Goal: Task Accomplishment & Management: Complete application form

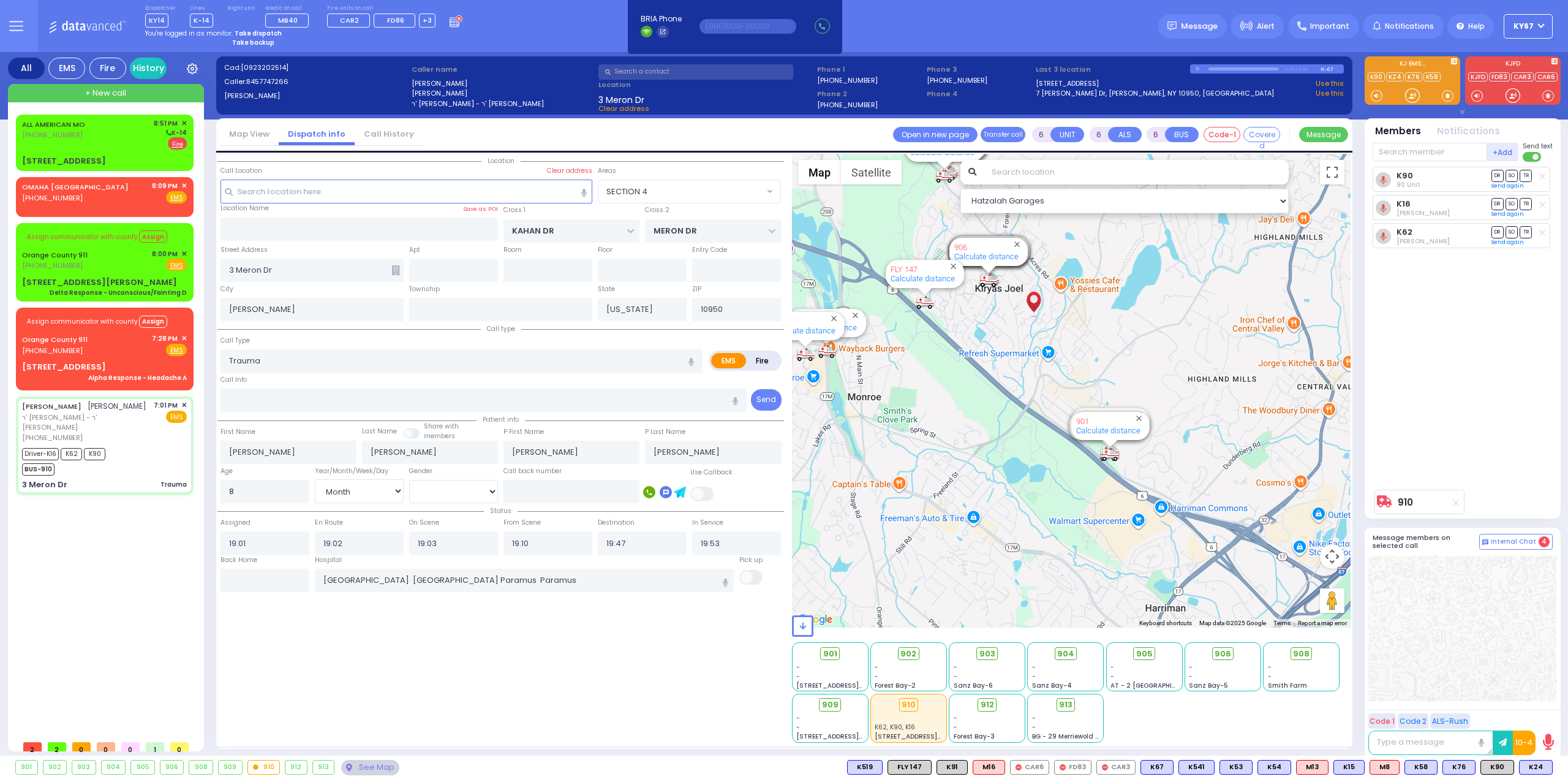
select select "SECTION 4"
select select "Month"
select select "[DEMOGRAPHIC_DATA]"
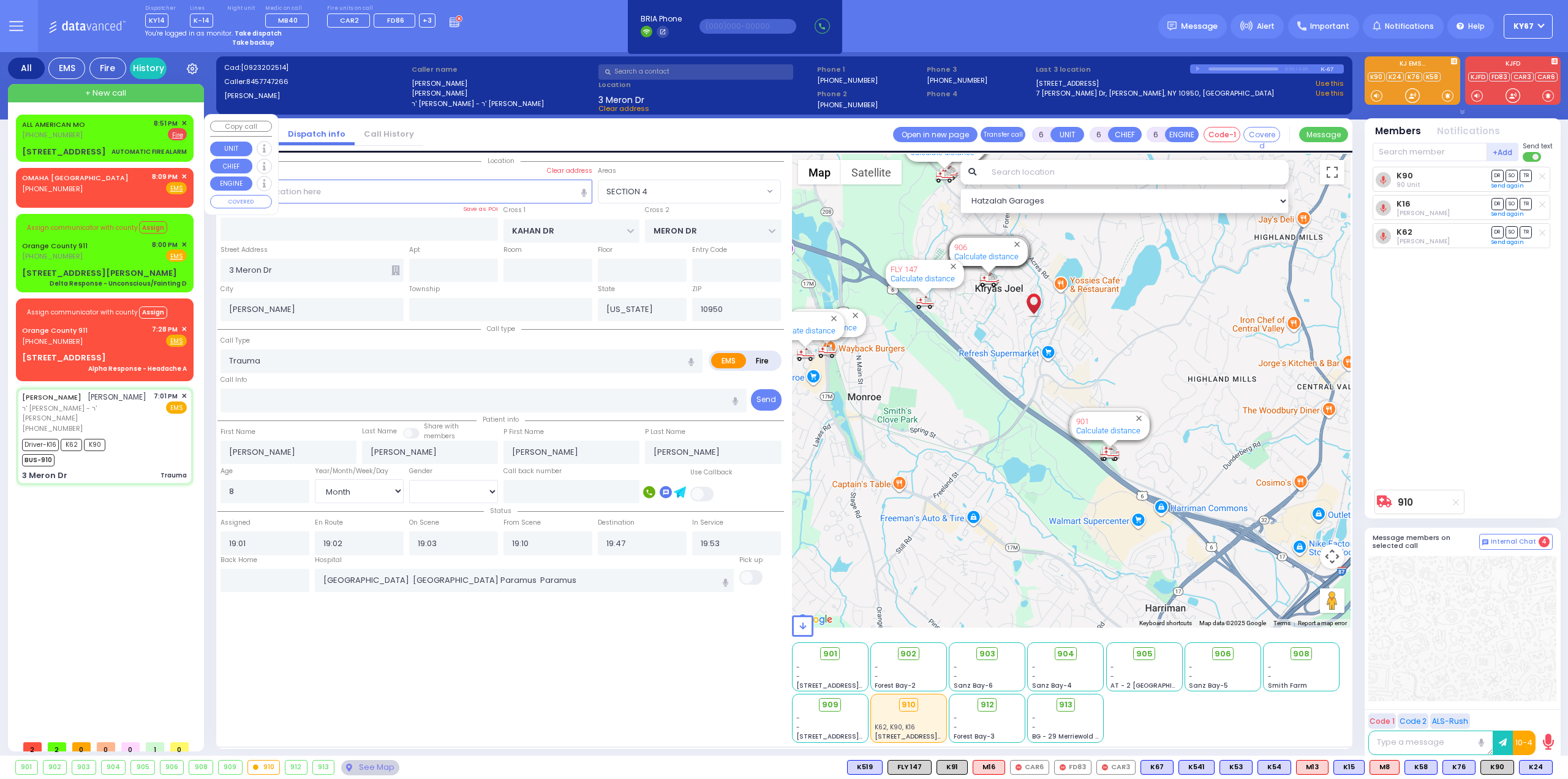
click at [115, 148] on div "6 Amsterdam Way 302 AUTOMATIC FIRE ALARM" at bounding box center [104, 151] width 165 height 12
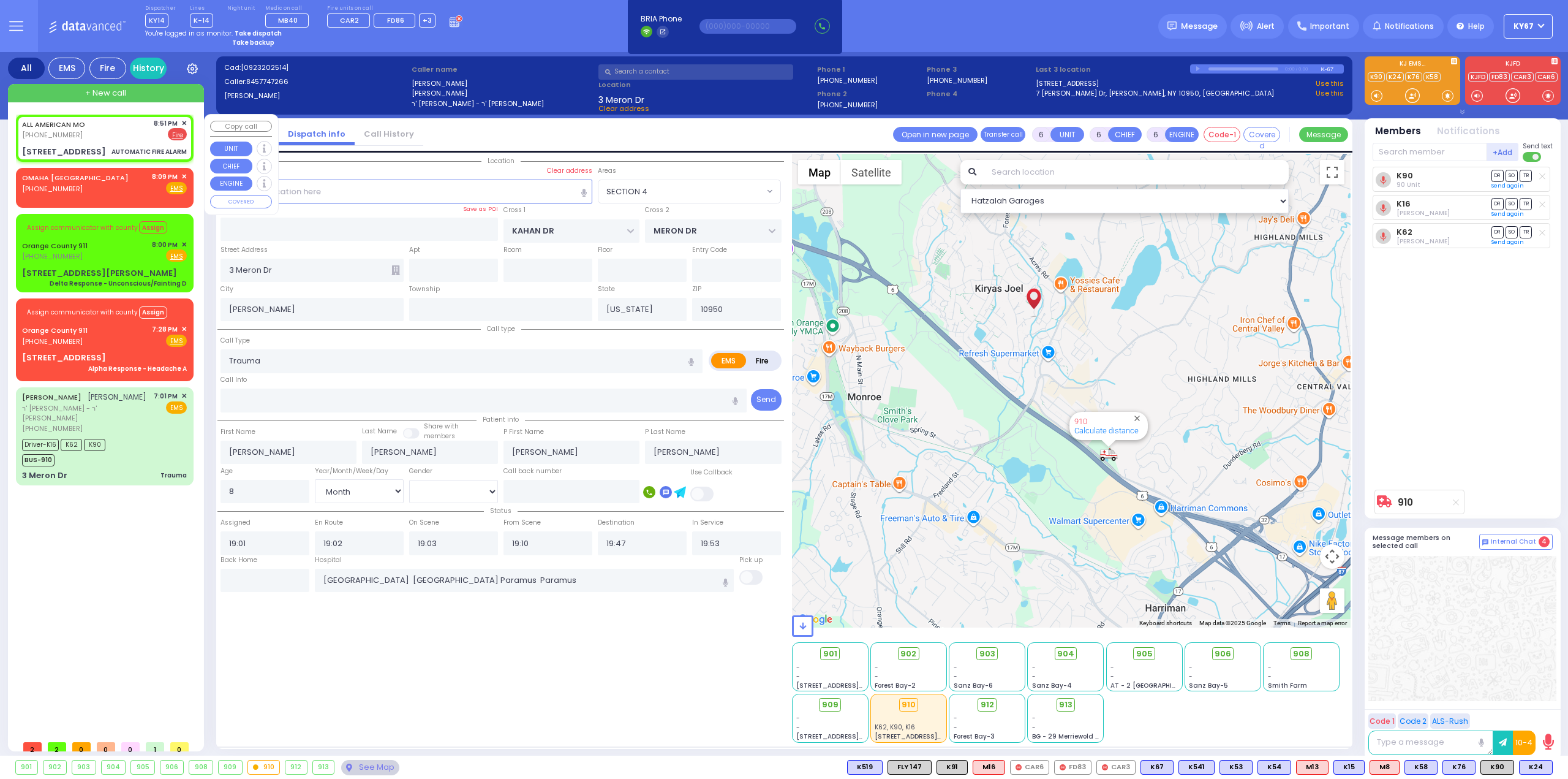
type input "3"
type input "1"
select select
type input "AUTOMATIC FIRE ALARM"
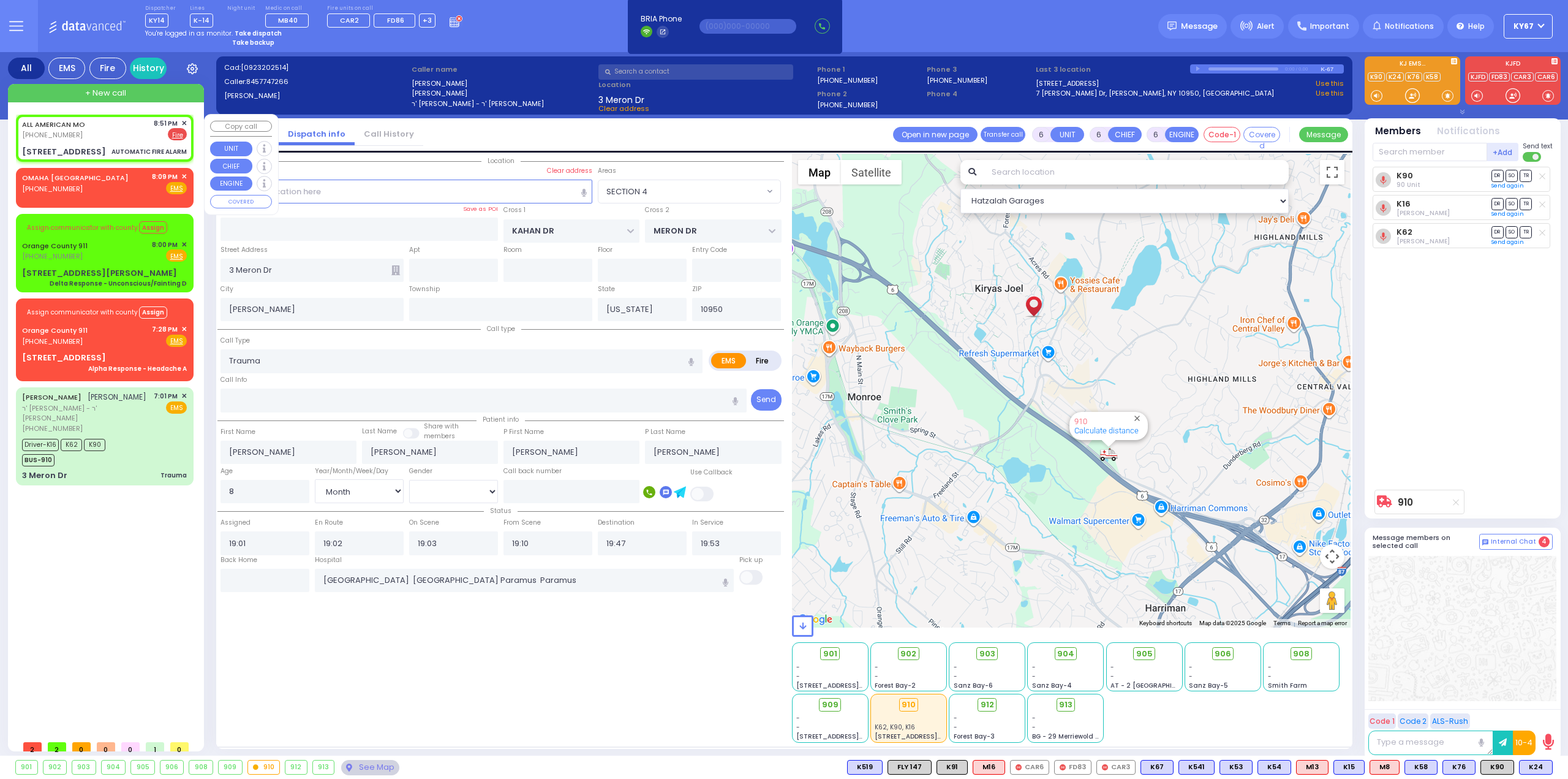
radio input "false"
radio input "true"
type input "zone"
select select
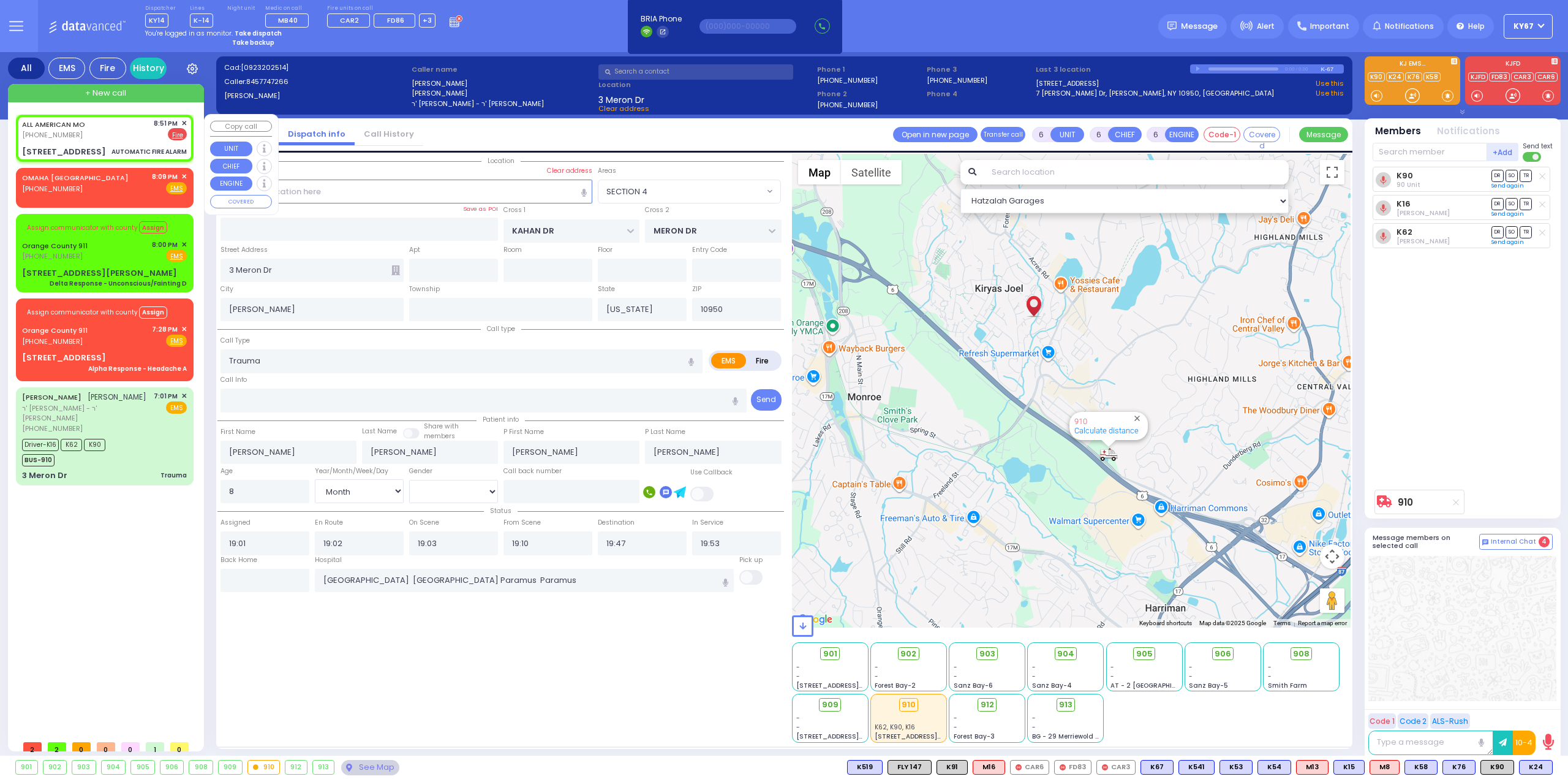
type input "20:51"
type input "DINEV RD"
type input "ACRES RD"
type input "6 Amsterdam Way"
type input "302"
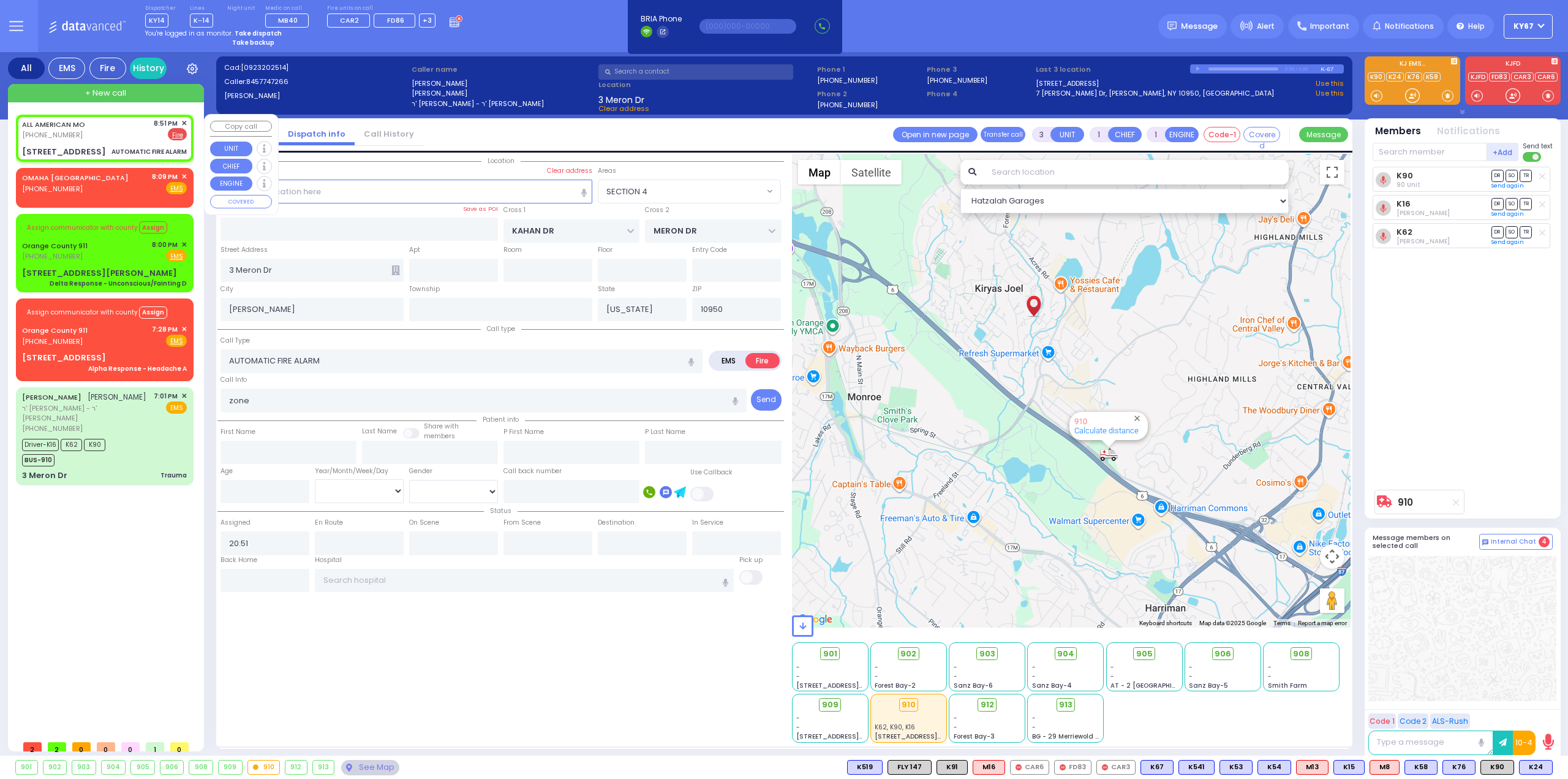
type input "Monroe"
select select "Hatzalah Garages"
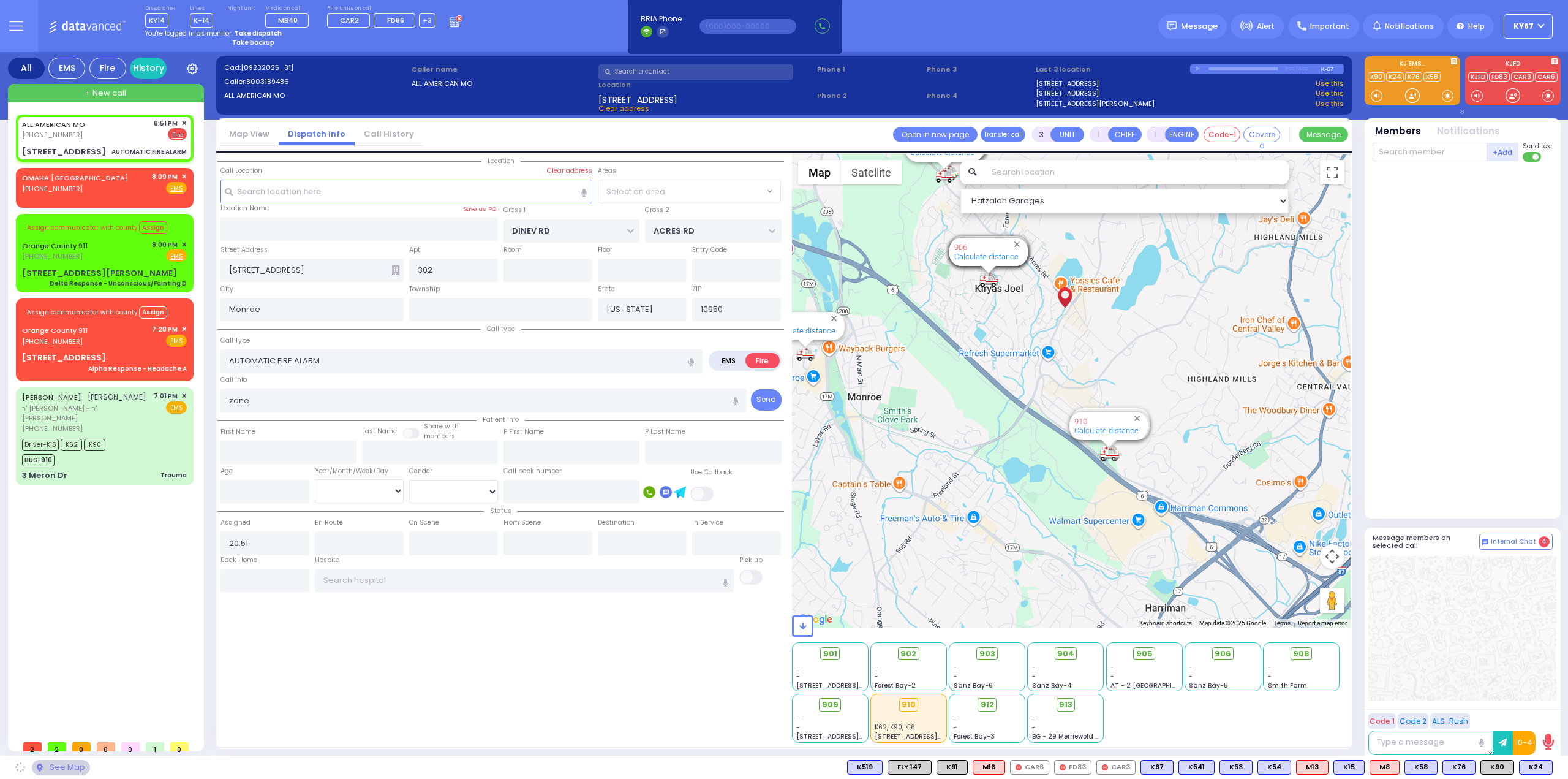
select select "BEIRECH MOSHE"
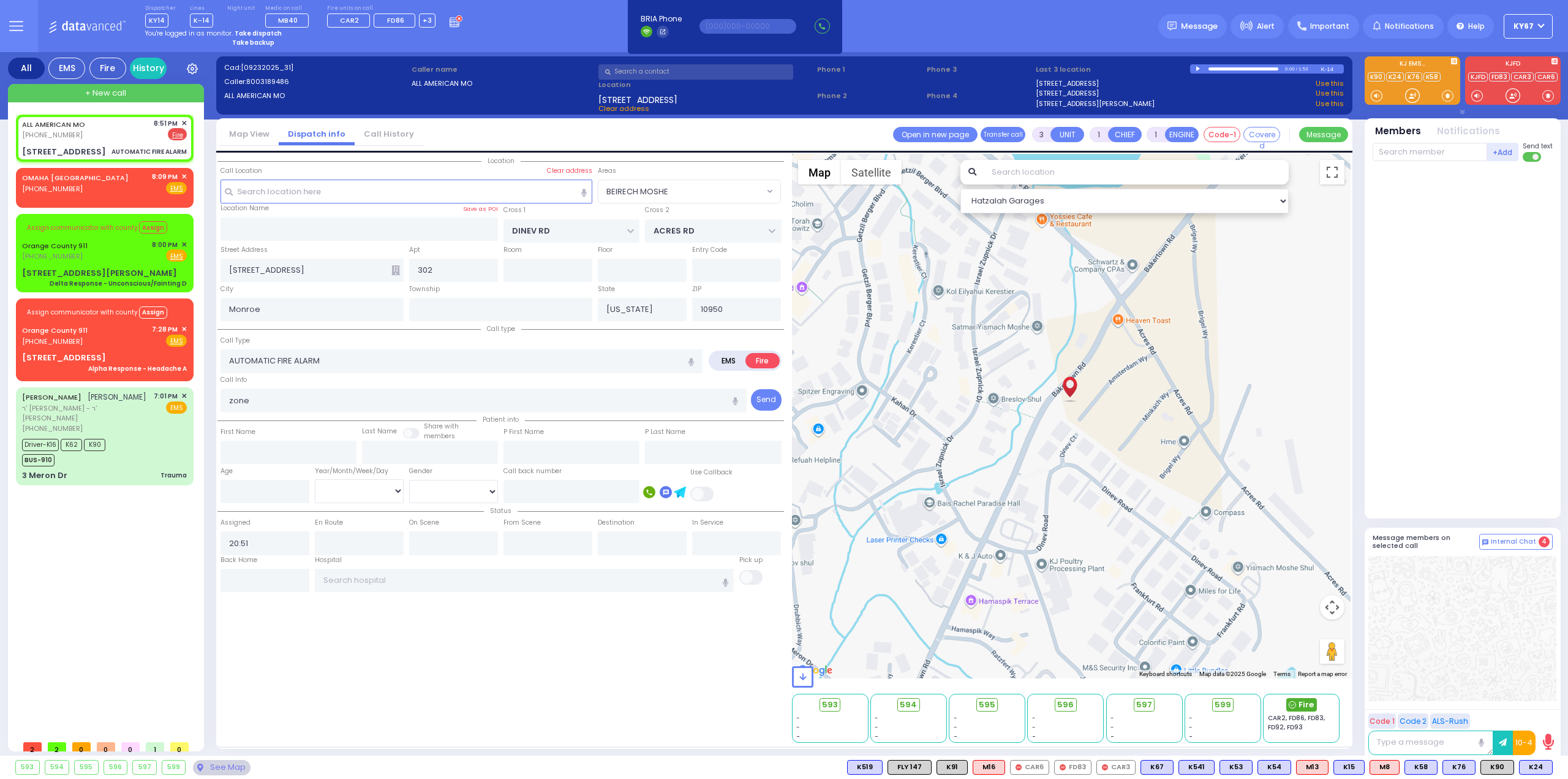
click at [1300, 703] on span "Fire" at bounding box center [1306, 704] width 15 height 12
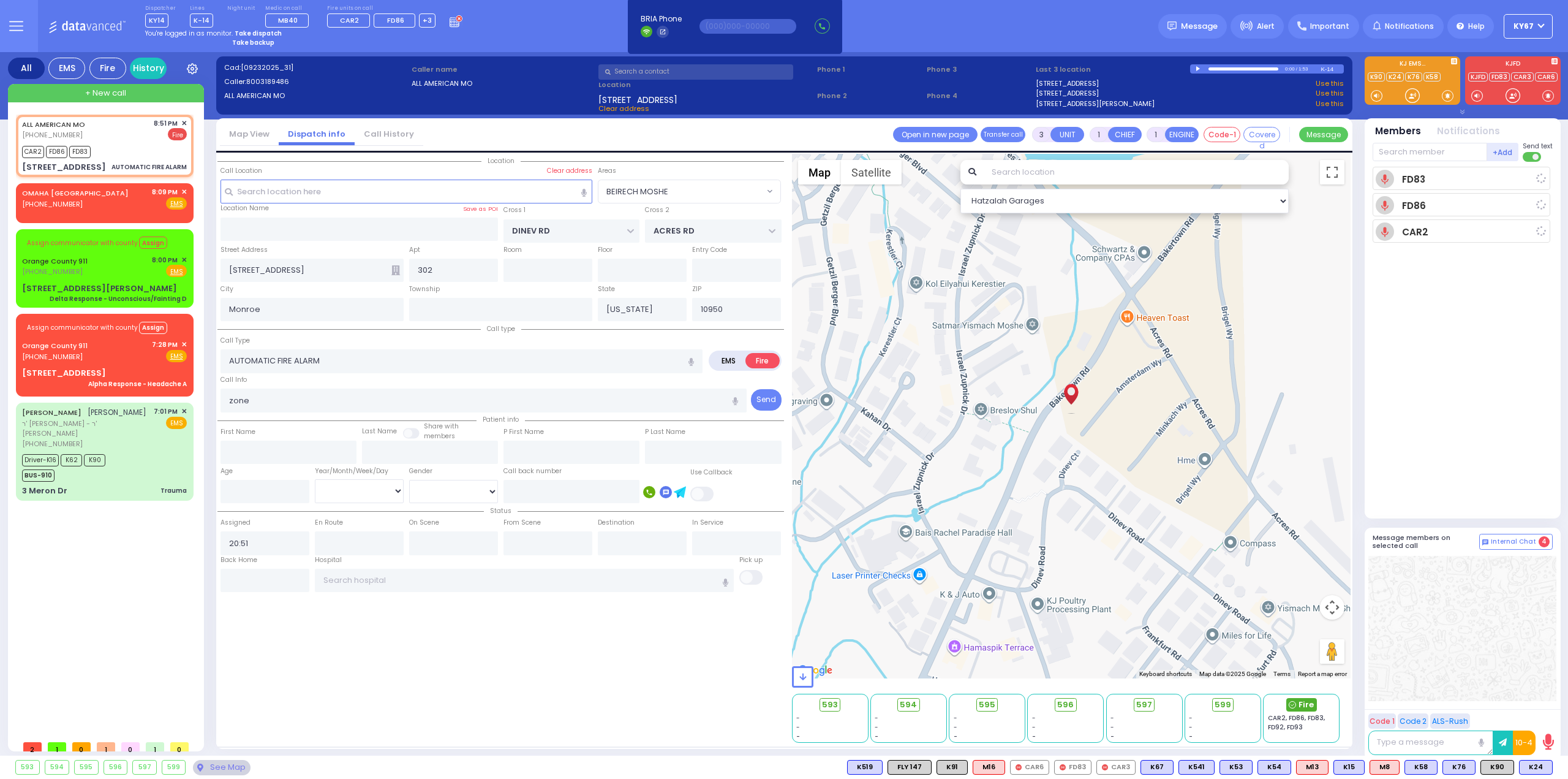
select select
radio input "true"
select select
type input "20:53"
select select "Hatzalah Garages"
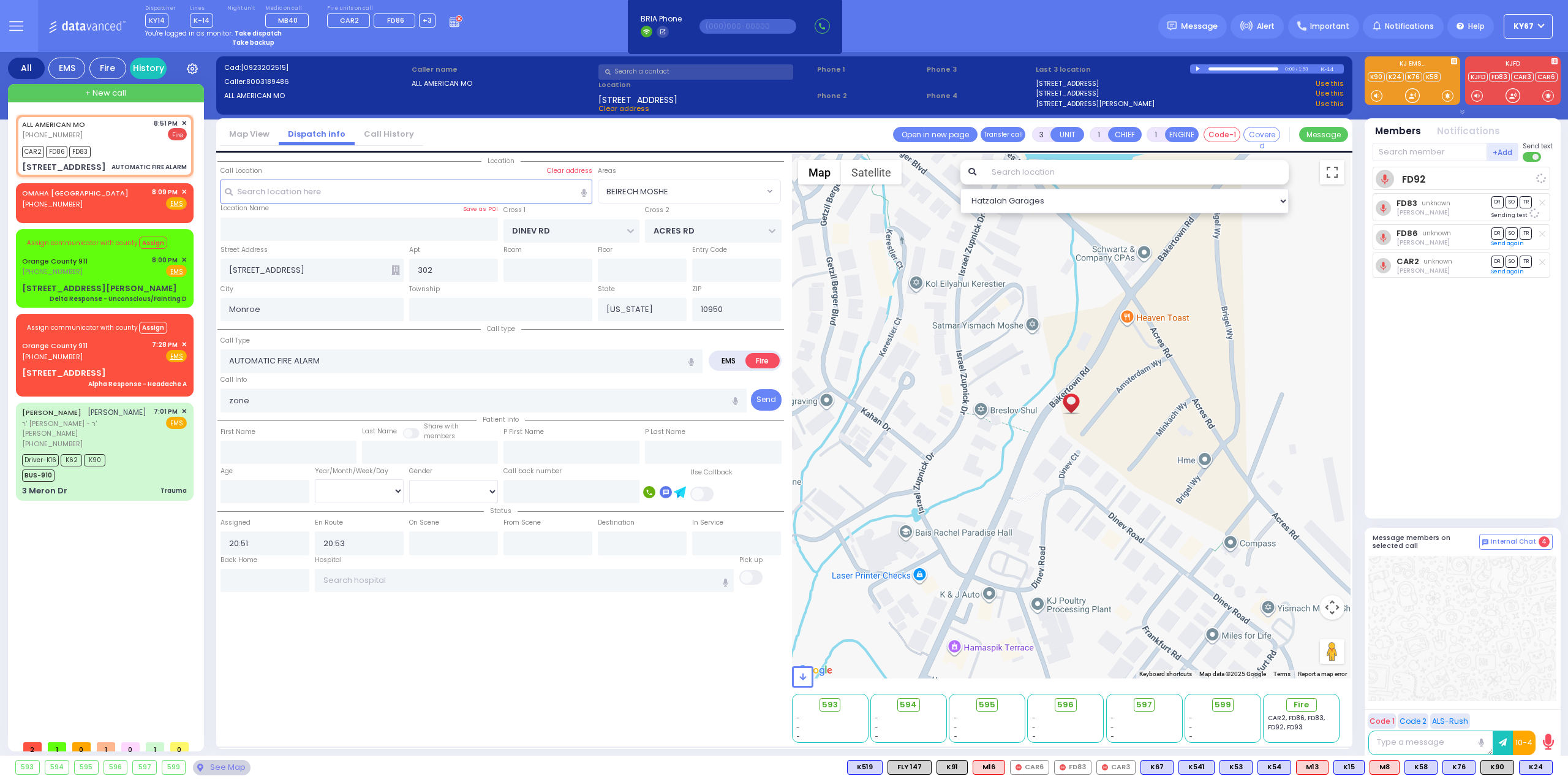
select select "BEIRECH MOSHE"
select select
radio input "true"
select select
select select "Hatzalah Garages"
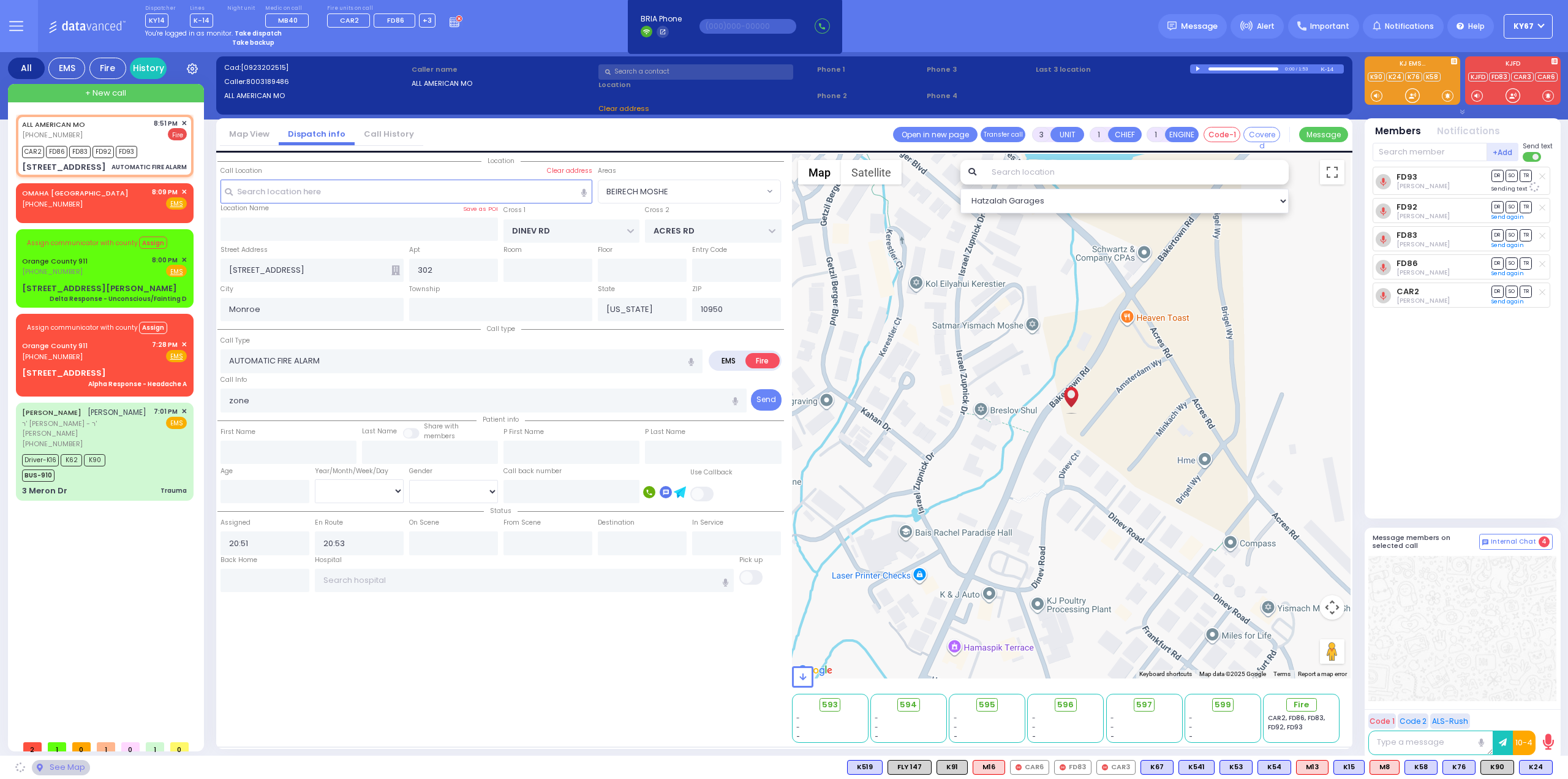
select select
radio input "true"
select select
select select "Hatzalah Garages"
radio input "true"
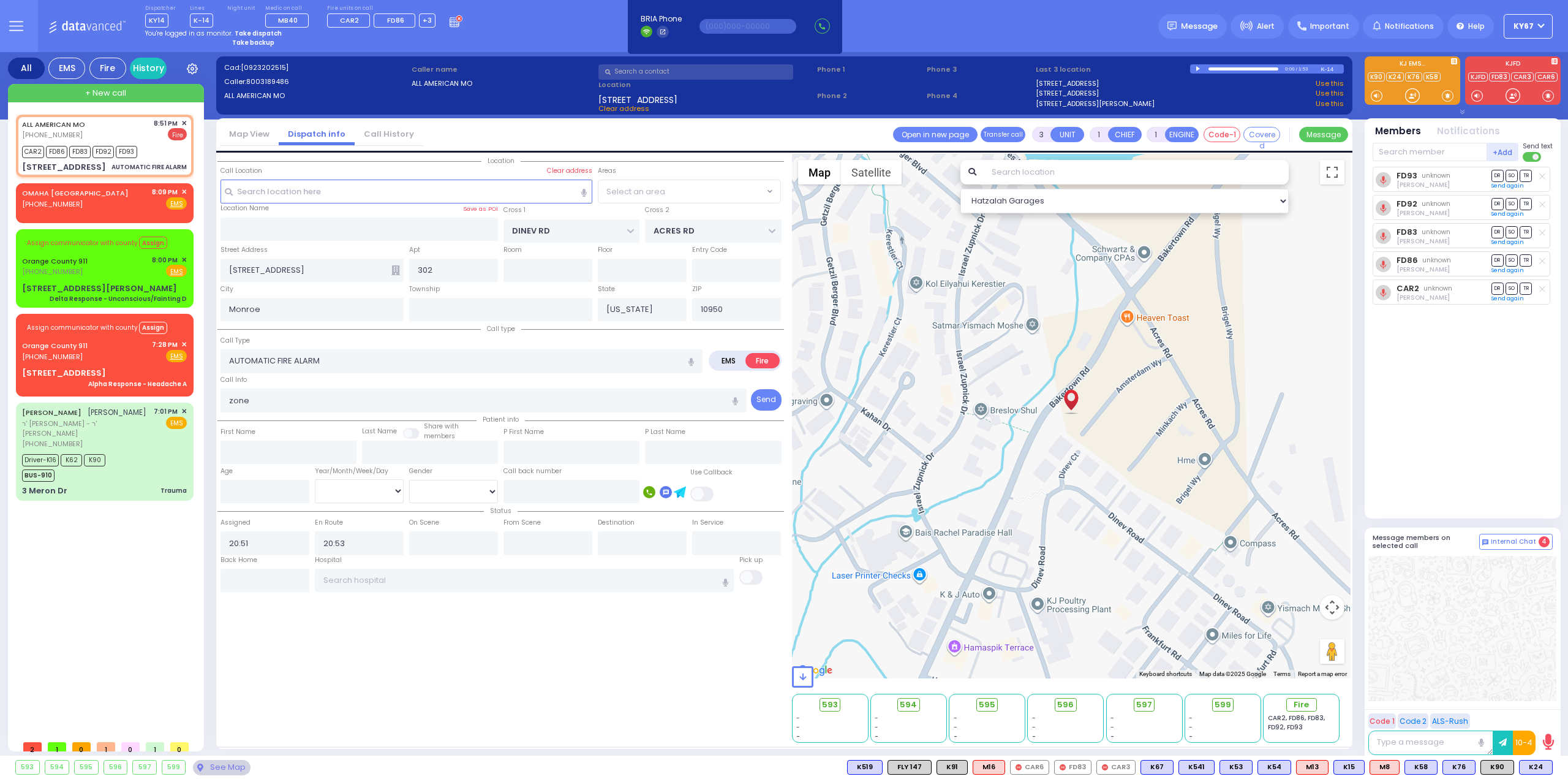
select select
select select "Hatzalah Garages"
select select
radio input "true"
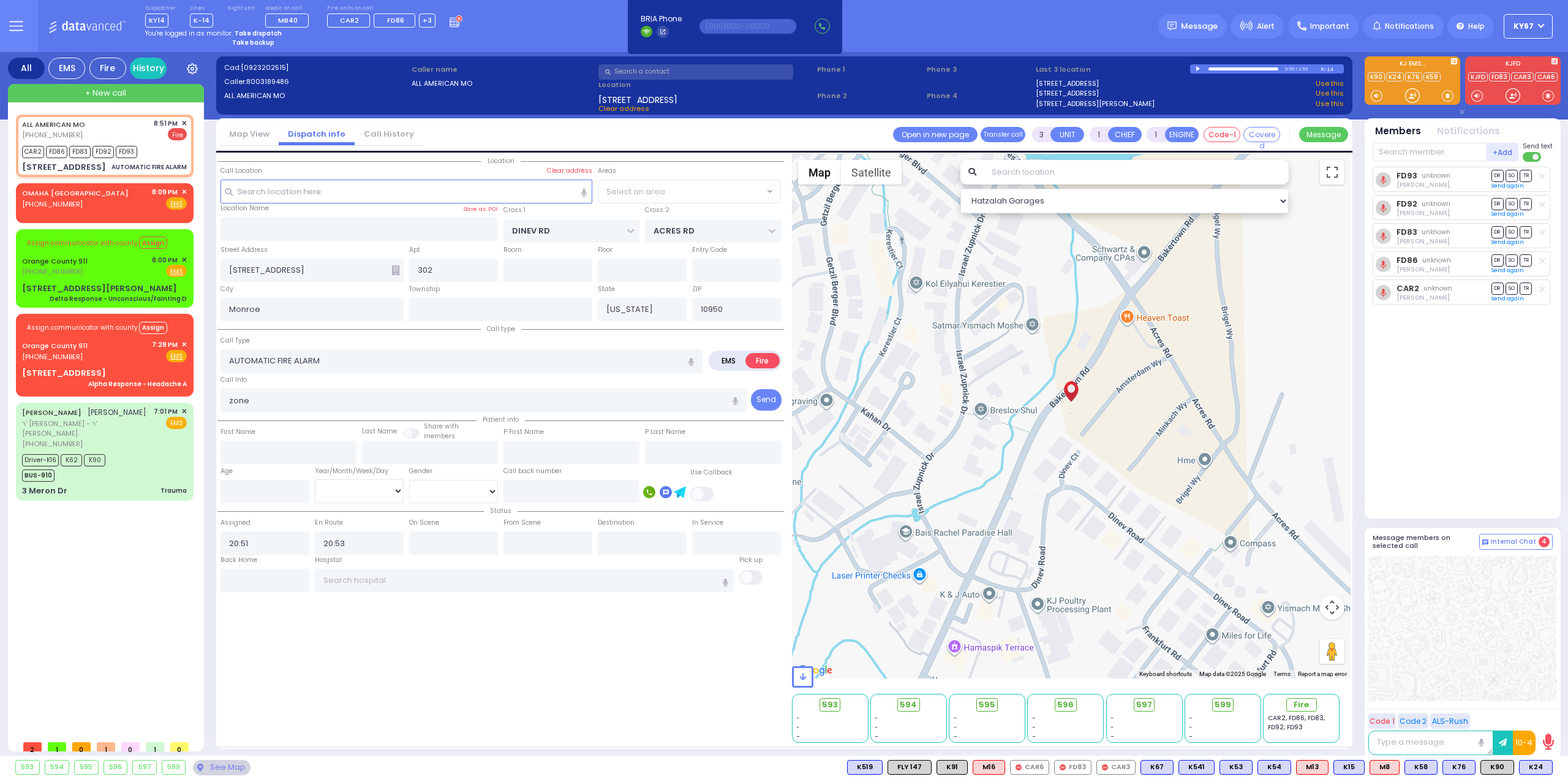
select select
select select "Hatzalah Garages"
select select "BEIRECH MOSHE"
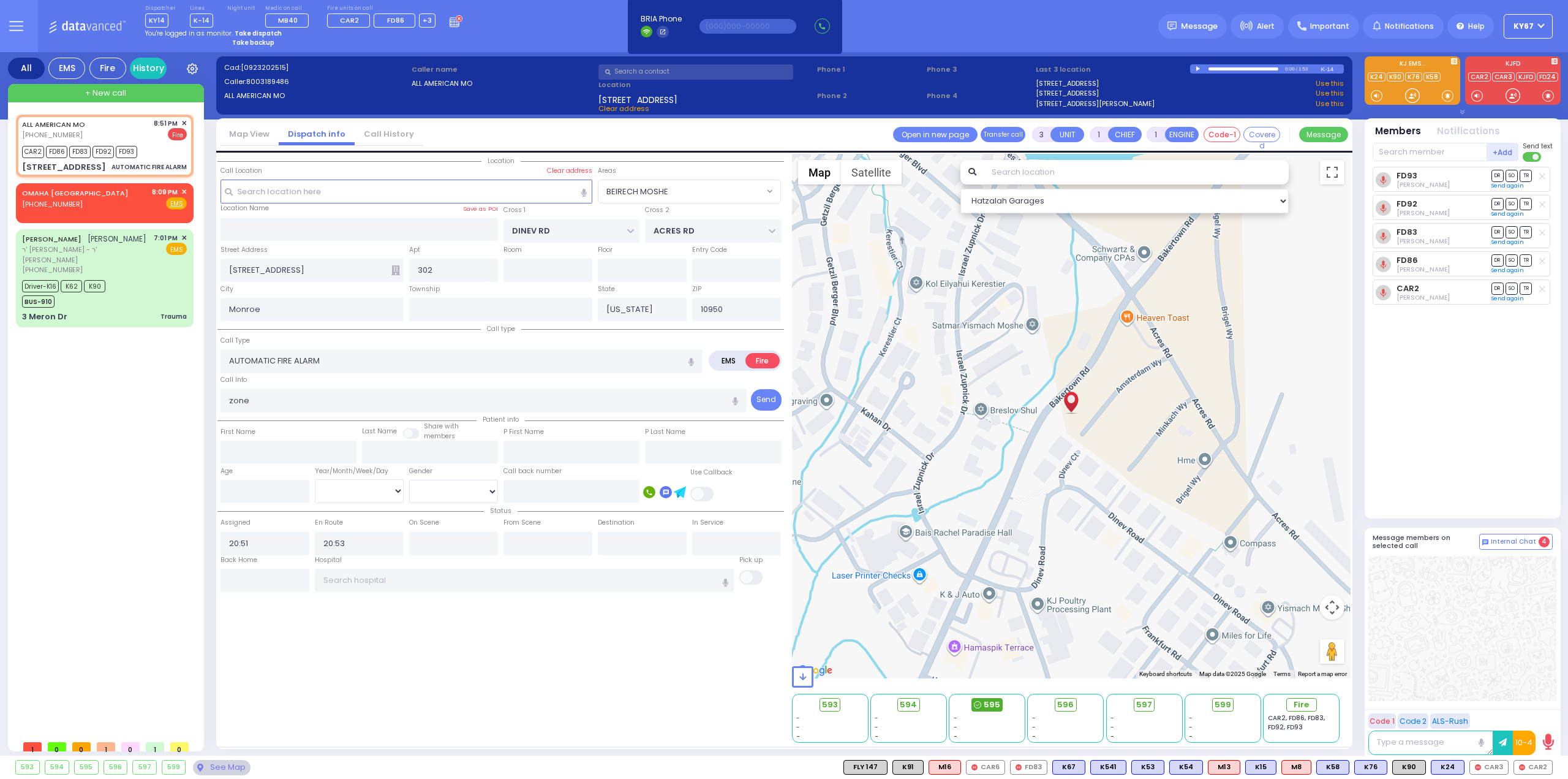
drag, startPoint x: 982, startPoint y: 702, endPoint x: 993, endPoint y: 706, distance: 11.7
click at [993, 706] on span "595" at bounding box center [992, 704] width 17 height 12
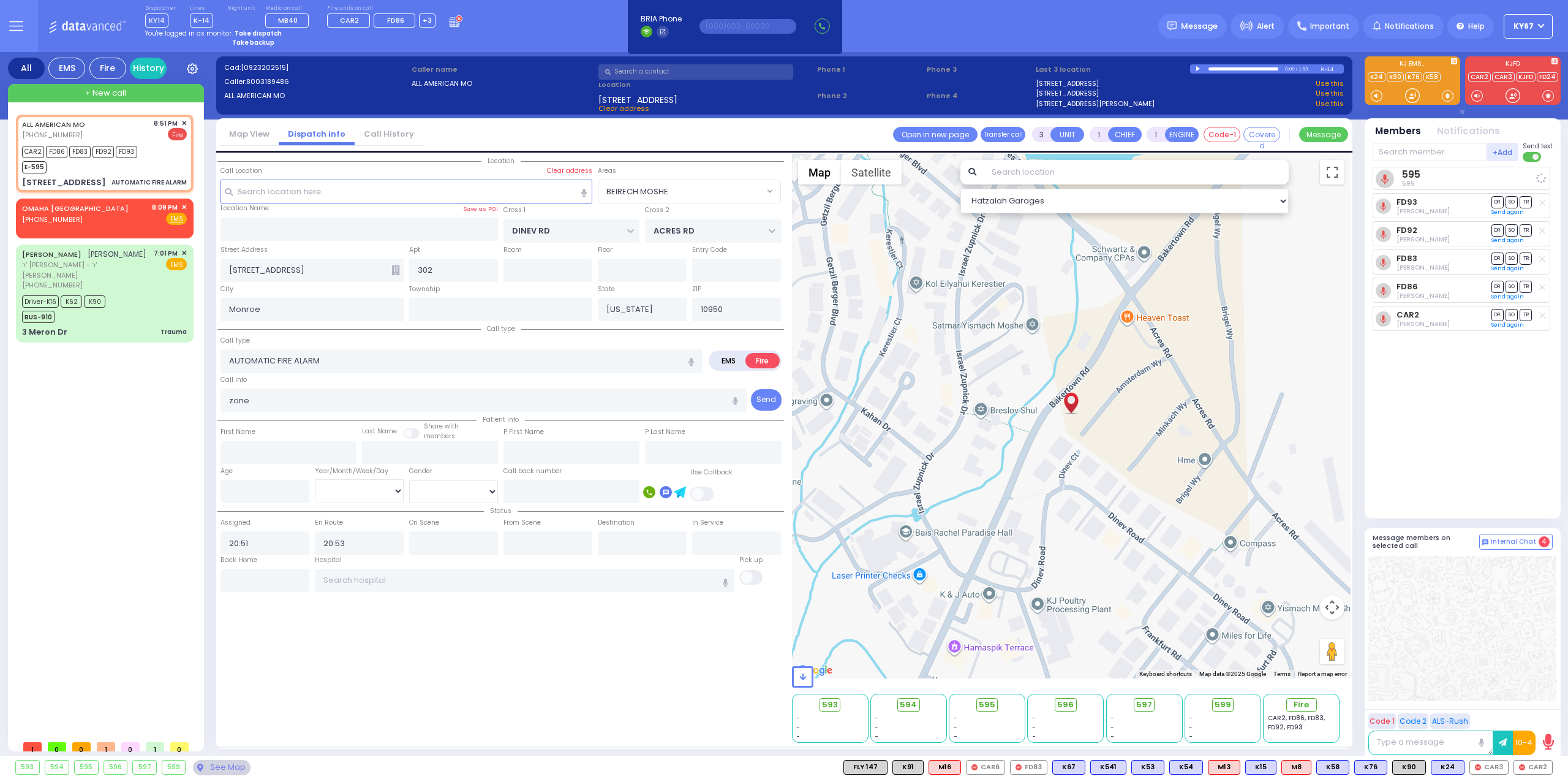
select select
radio input "true"
select select
select select "Hatzalah Garages"
select select "BEIRECH MOSHE"
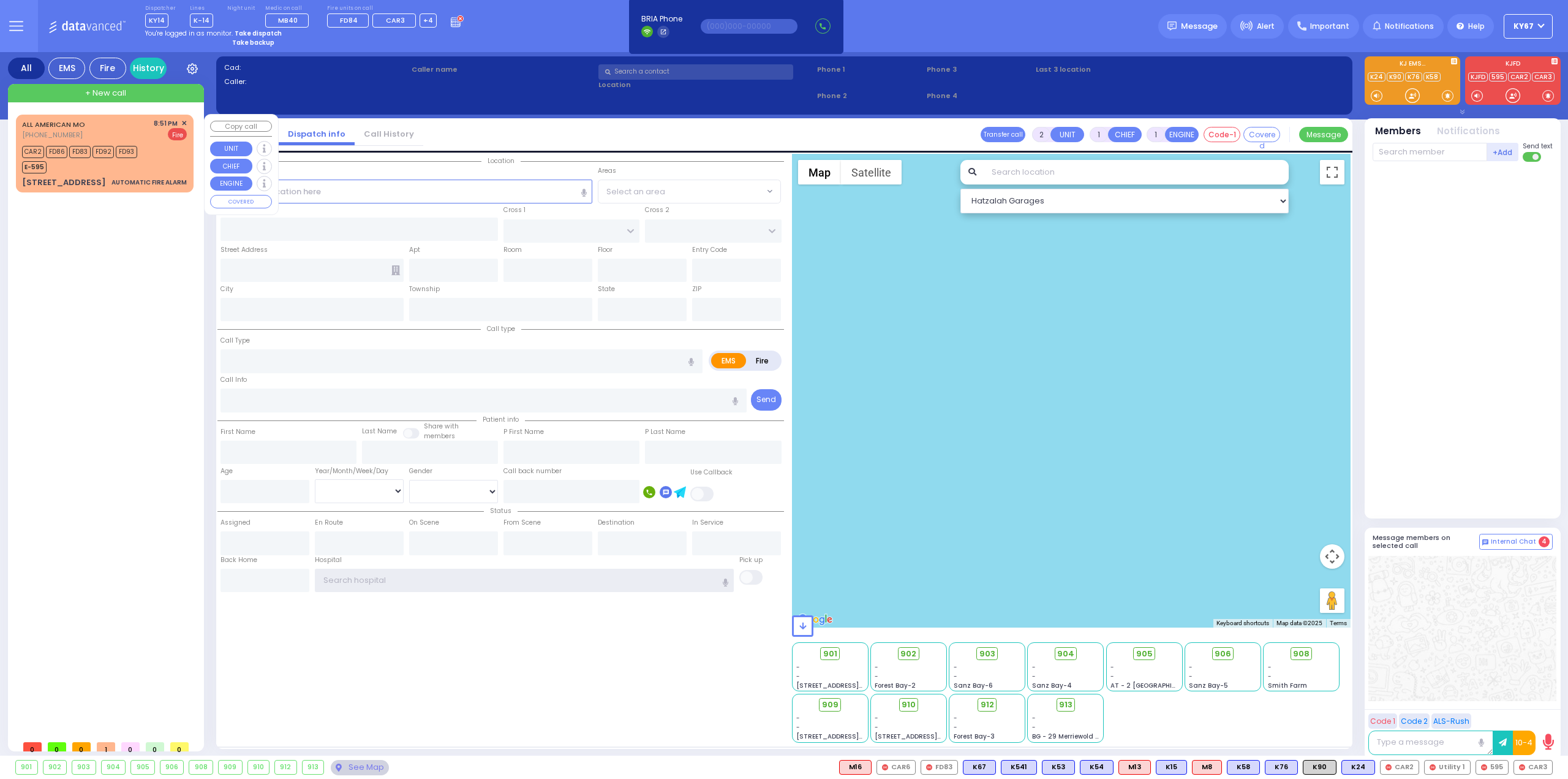
type input "Ky67"
click at [164, 153] on div "CAR2 FD86 FD83 FD92 FD93 E-595" at bounding box center [104, 158] width 165 height 31
type input "3"
select select
type input "AUTOMATIC FIRE ALARM"
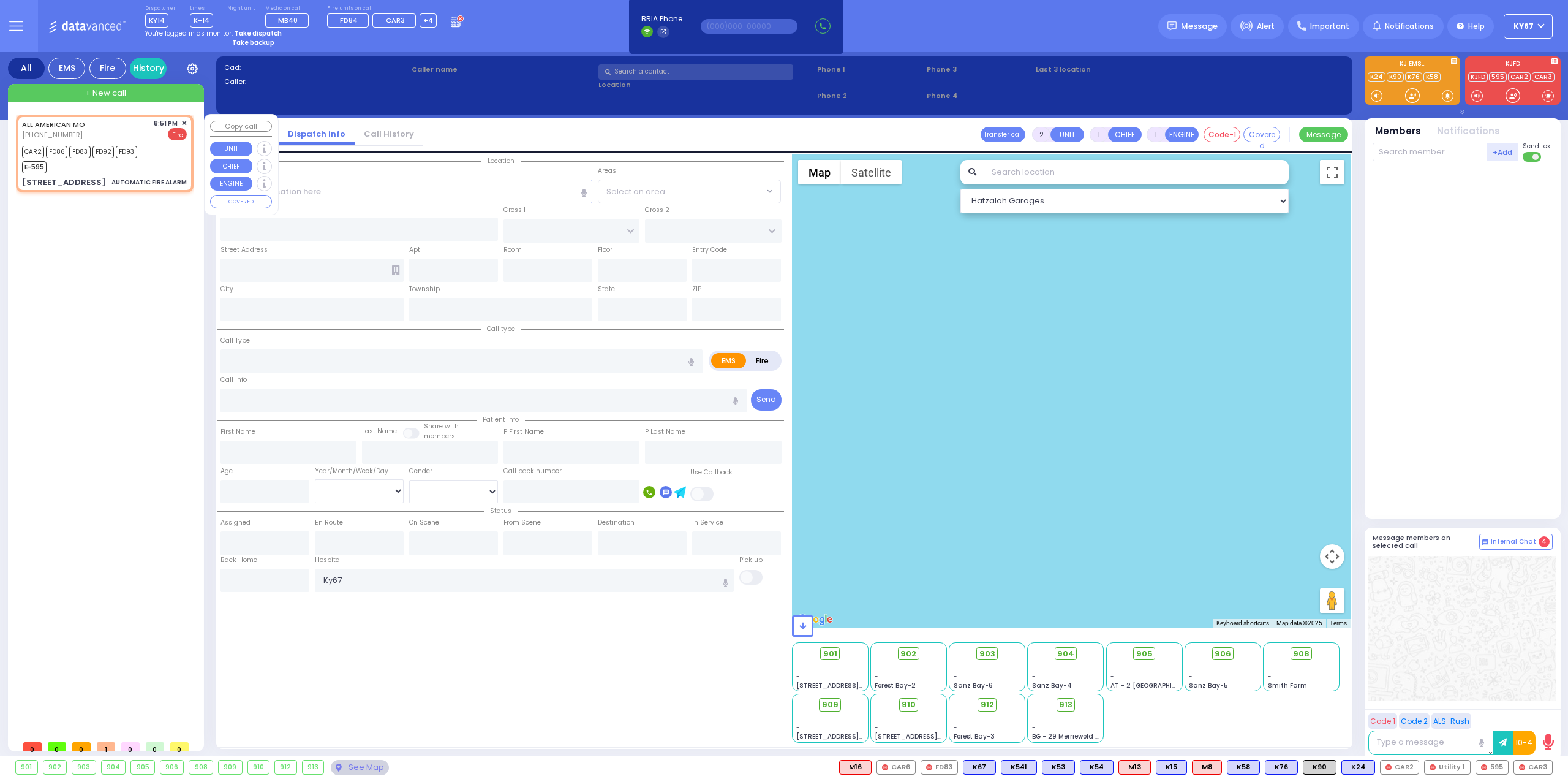
radio input "false"
radio input "true"
type input "zone"
select select
type input "20:51"
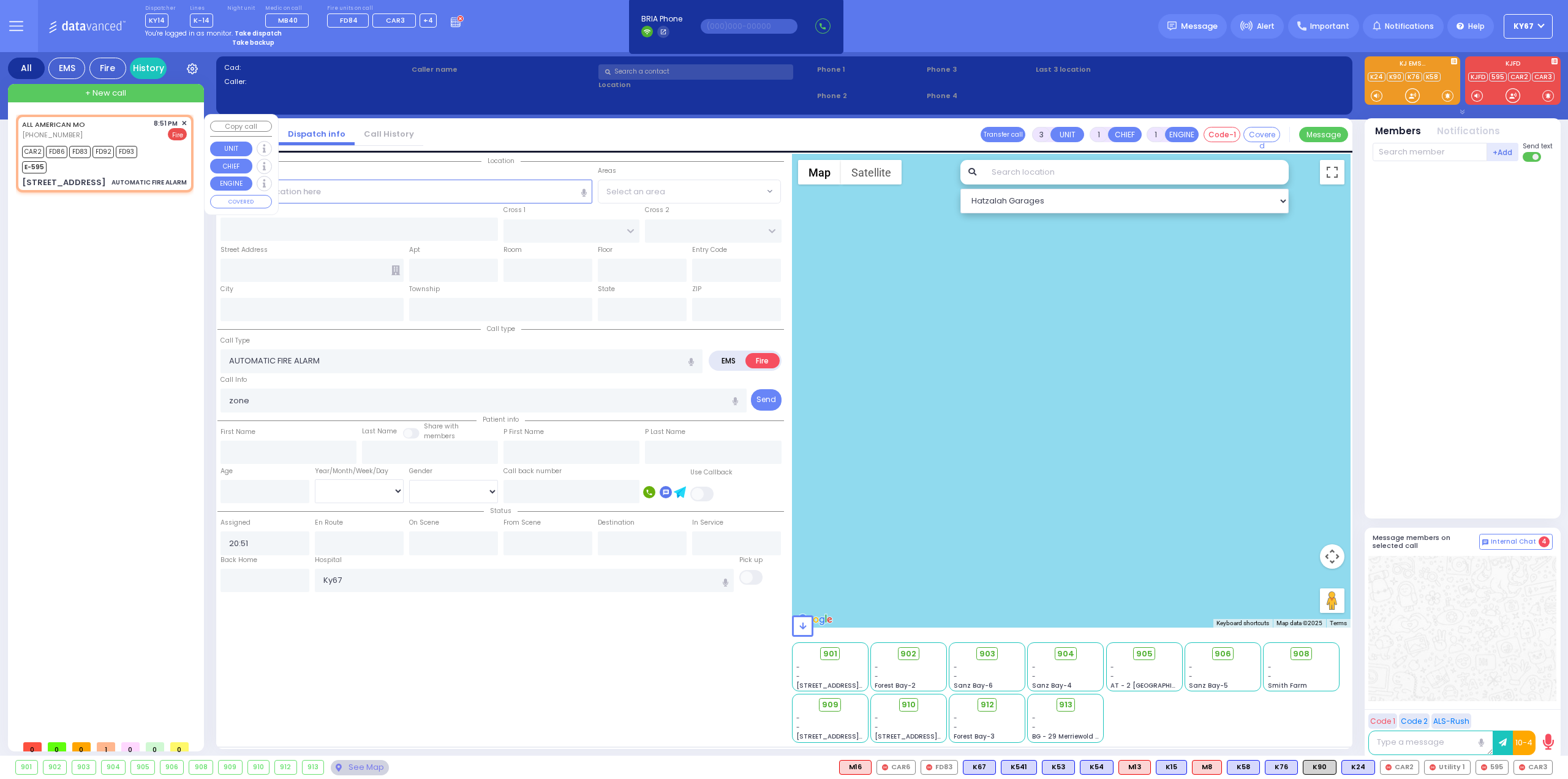
type input "20:53"
select select "Hatzalah Garages"
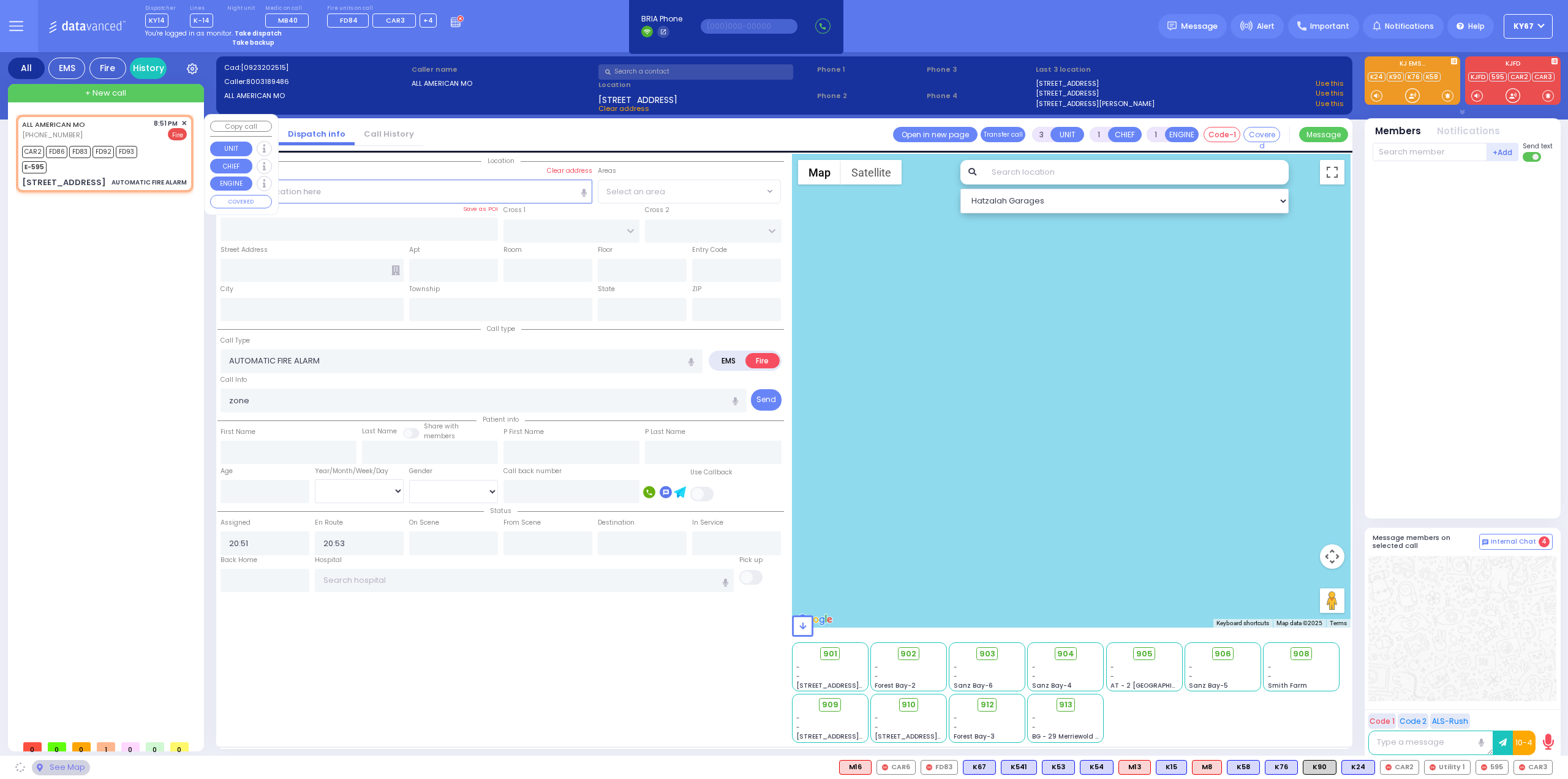
type input "DINEV RD"
type input "ACRES RD"
type input "6 Amsterdam Way"
type input "302"
type input "Monroe"
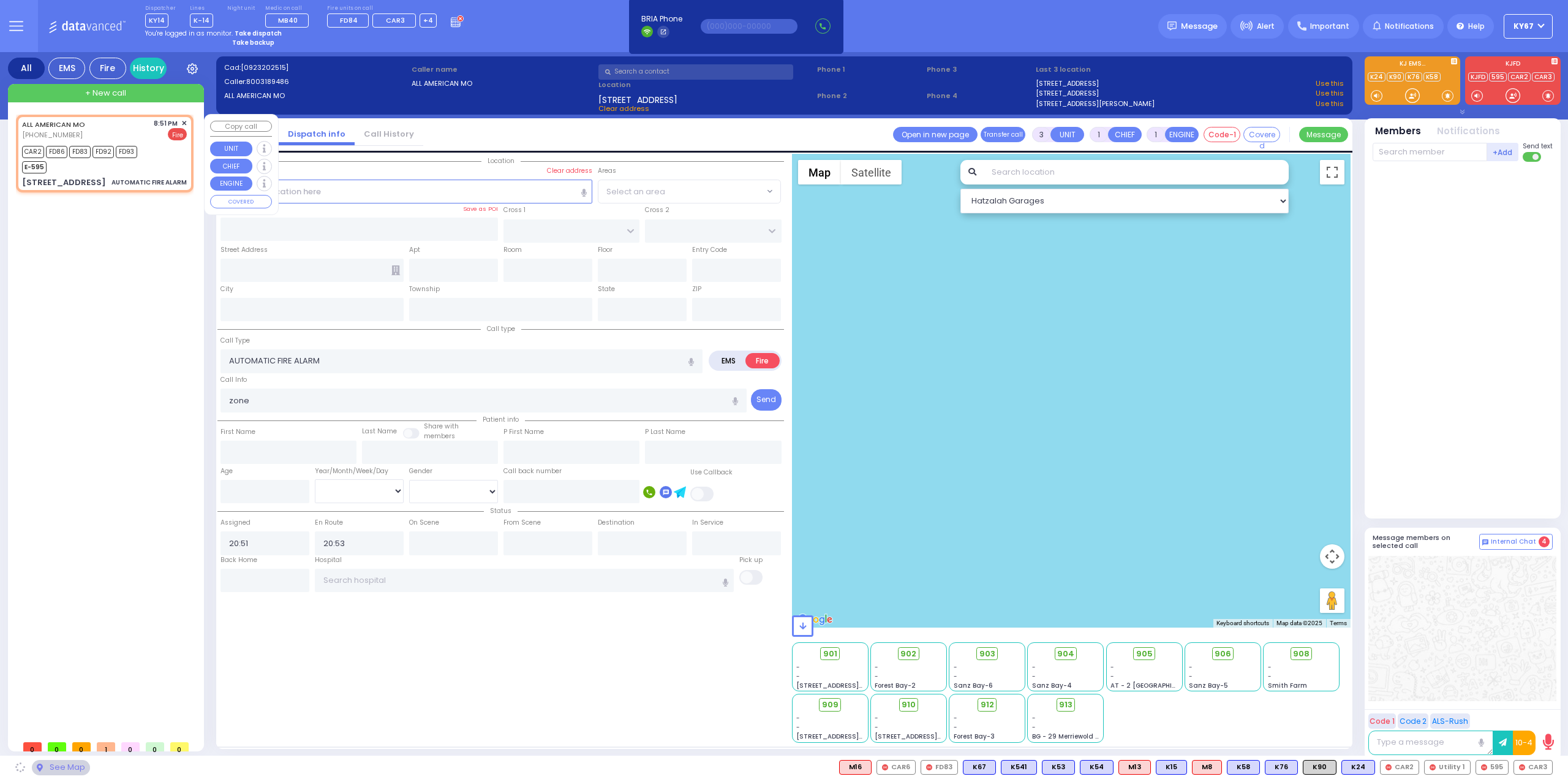
type input "New York"
type input "10950"
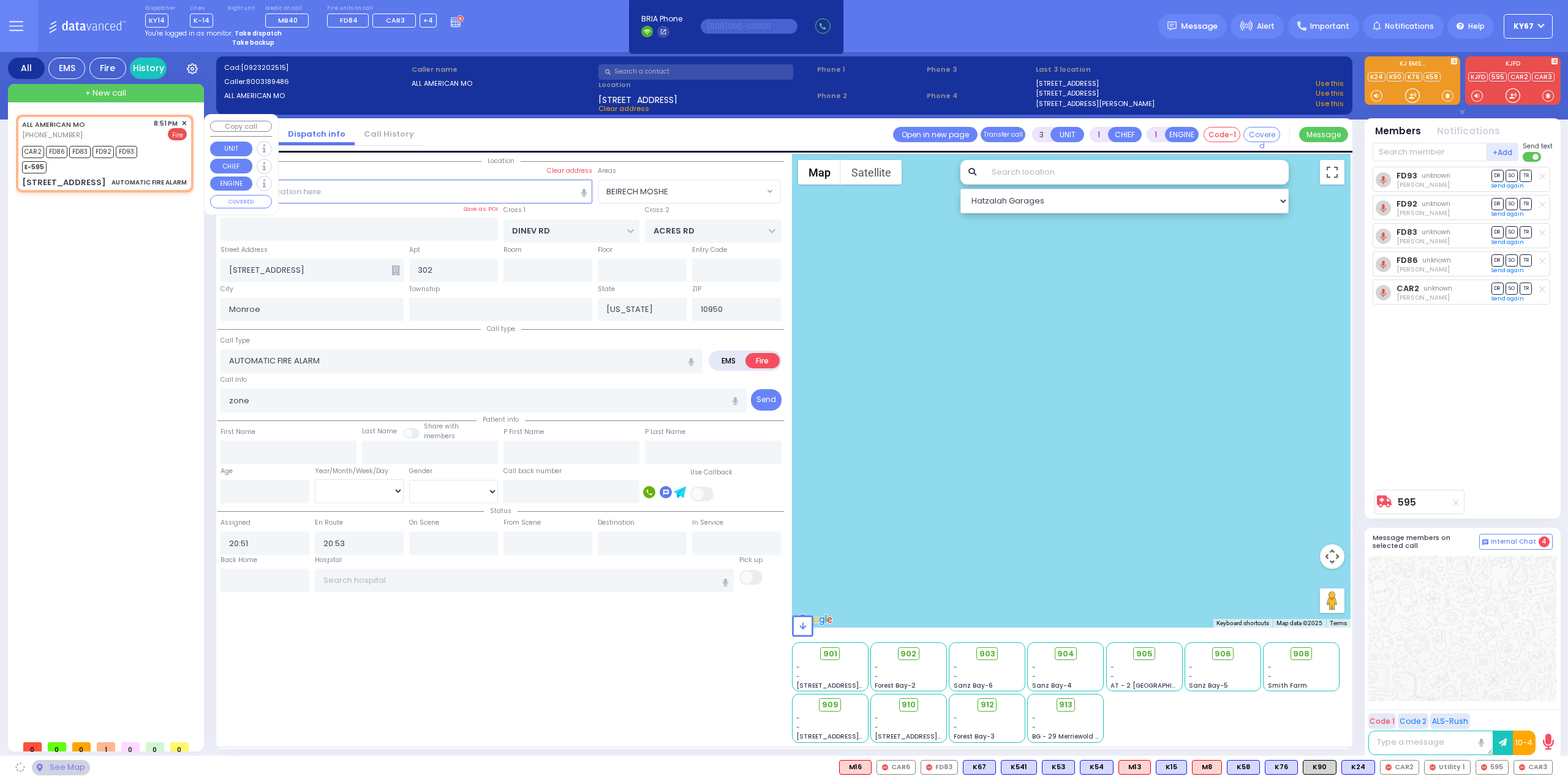
select select "BEIRECH MOSHE"
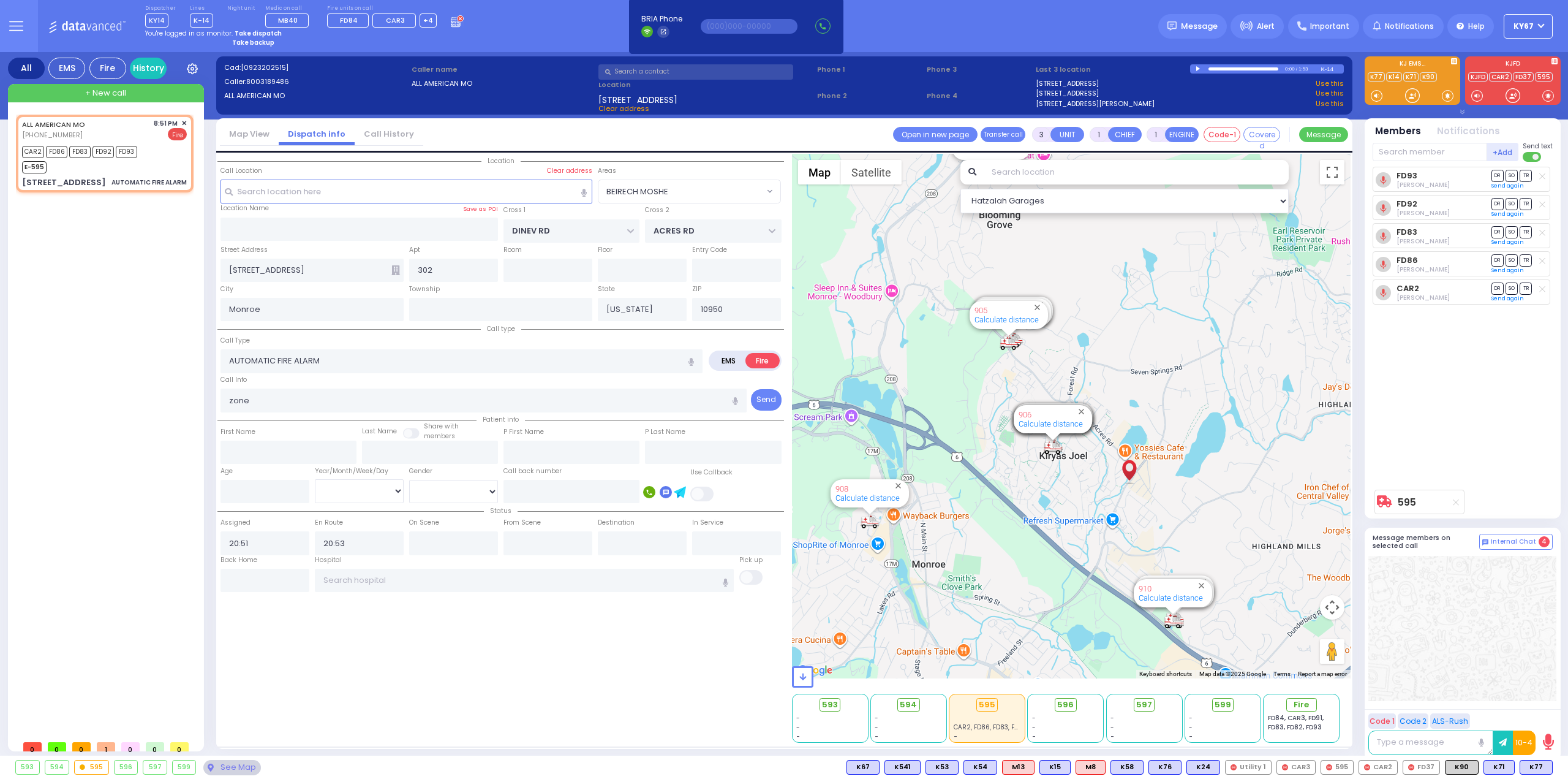
click at [445, 29] on div "You're logged in as monitor. Take dispatch" at bounding box center [305, 33] width 319 height 9
click at [457, 20] on circle at bounding box center [460, 19] width 7 height 7
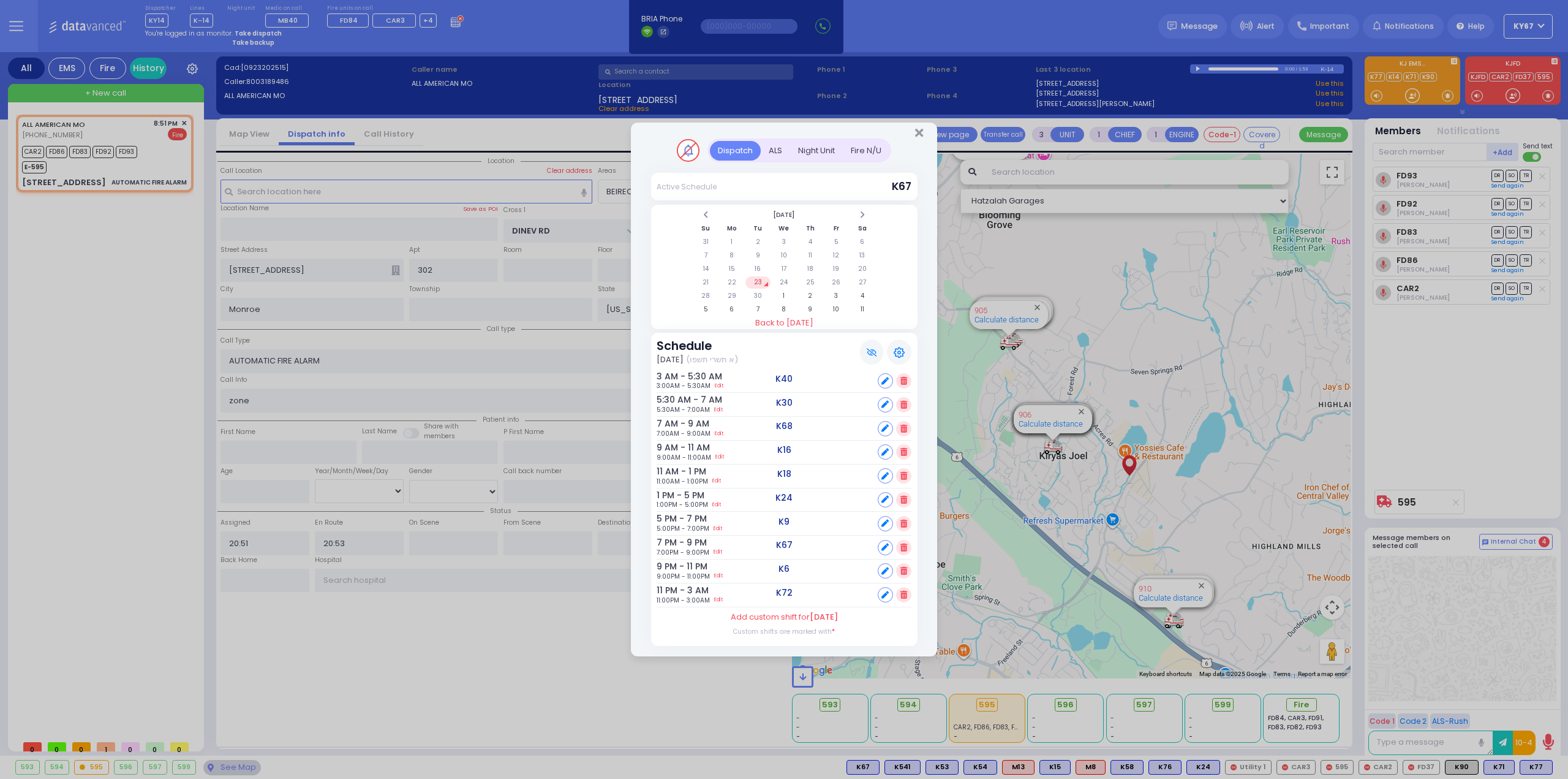
click at [862, 150] on div "Fire N/U" at bounding box center [866, 151] width 47 height 20
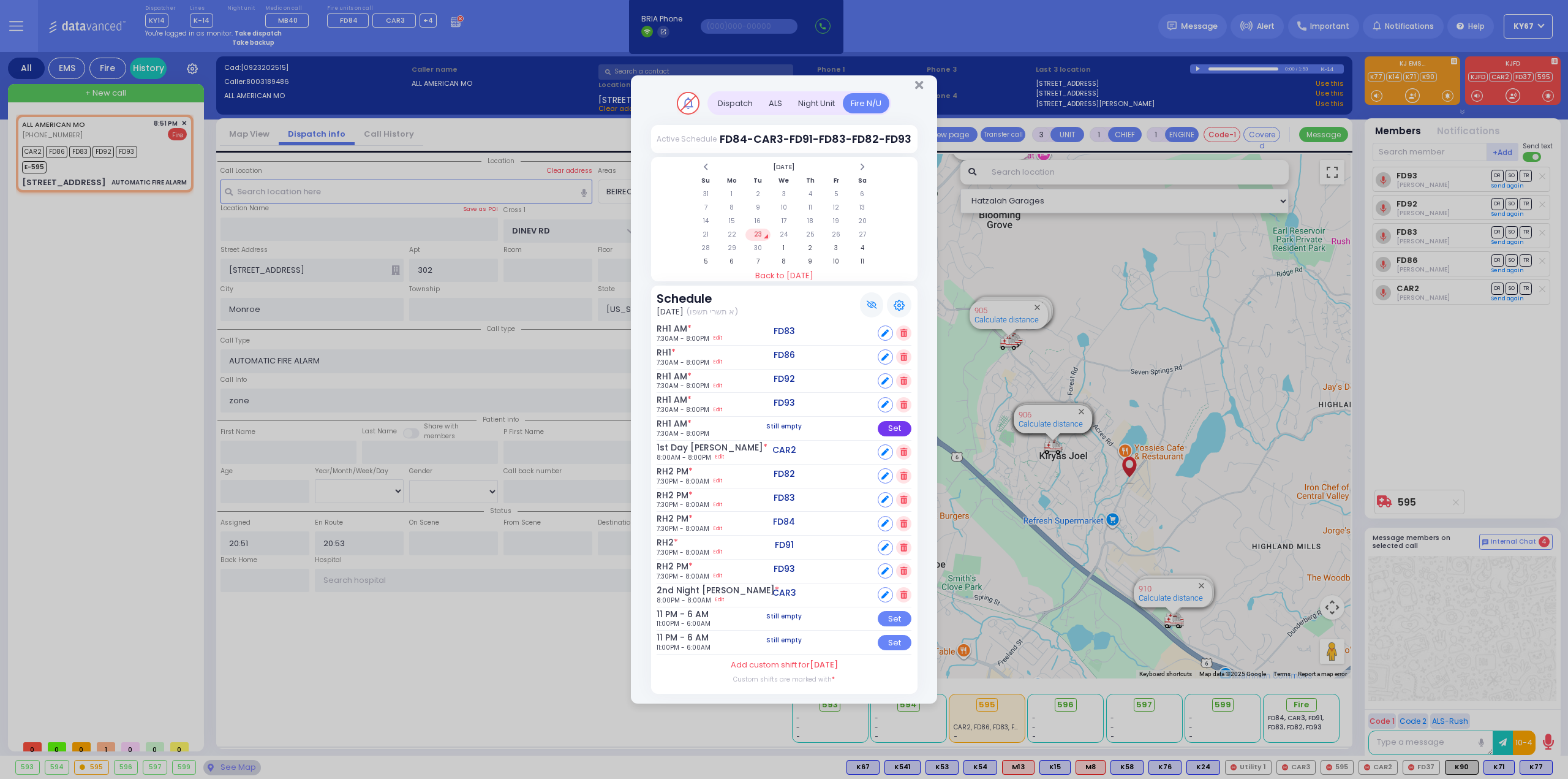
click at [905, 436] on div "Set" at bounding box center [894, 428] width 33 height 15
select select
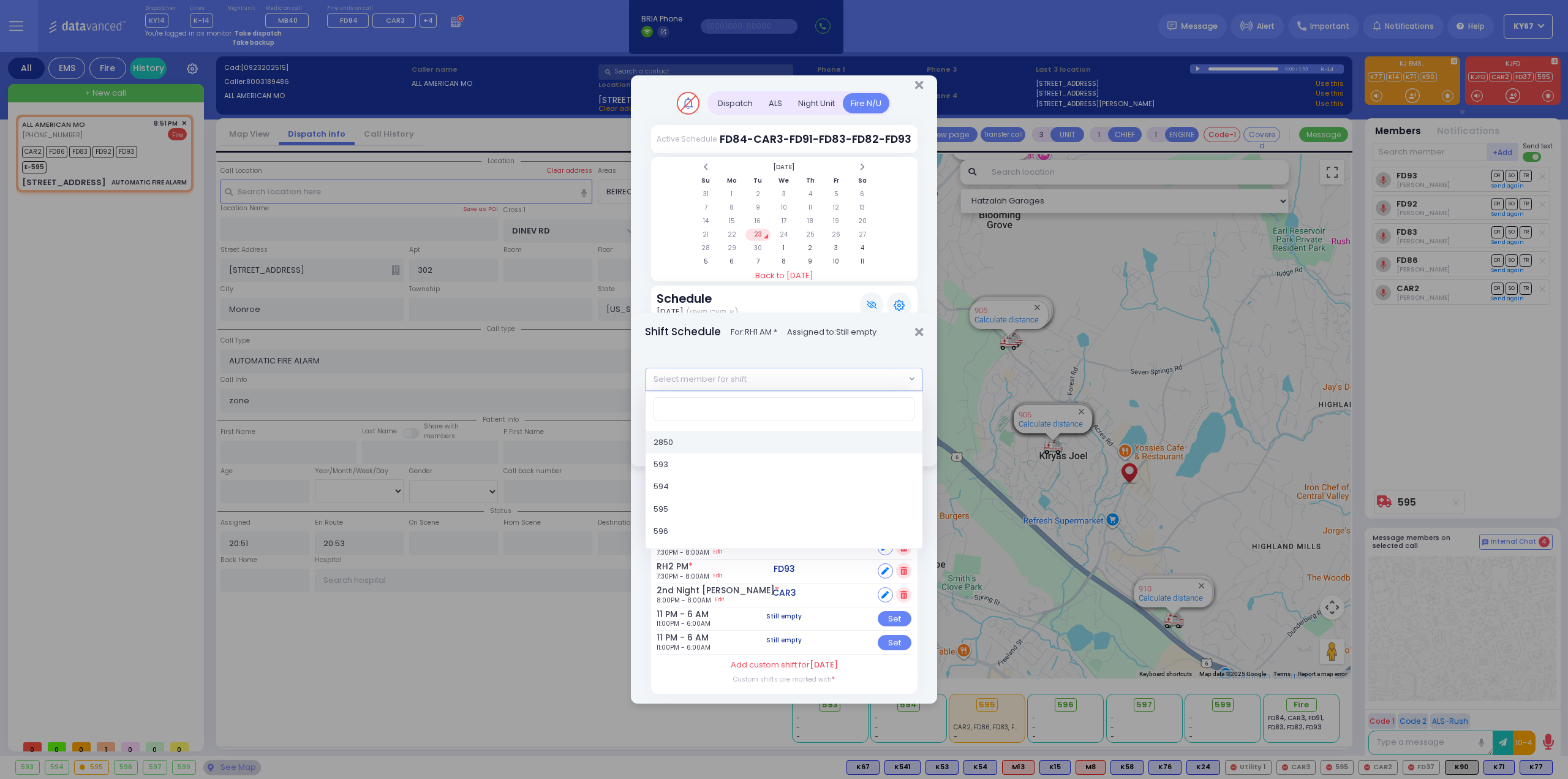
click at [780, 377] on span "Select member for shift" at bounding box center [776, 379] width 260 height 22
type input "80"
select select "7b6e74eb-24cb-13fb-116b-dd2ca8c18dcd"
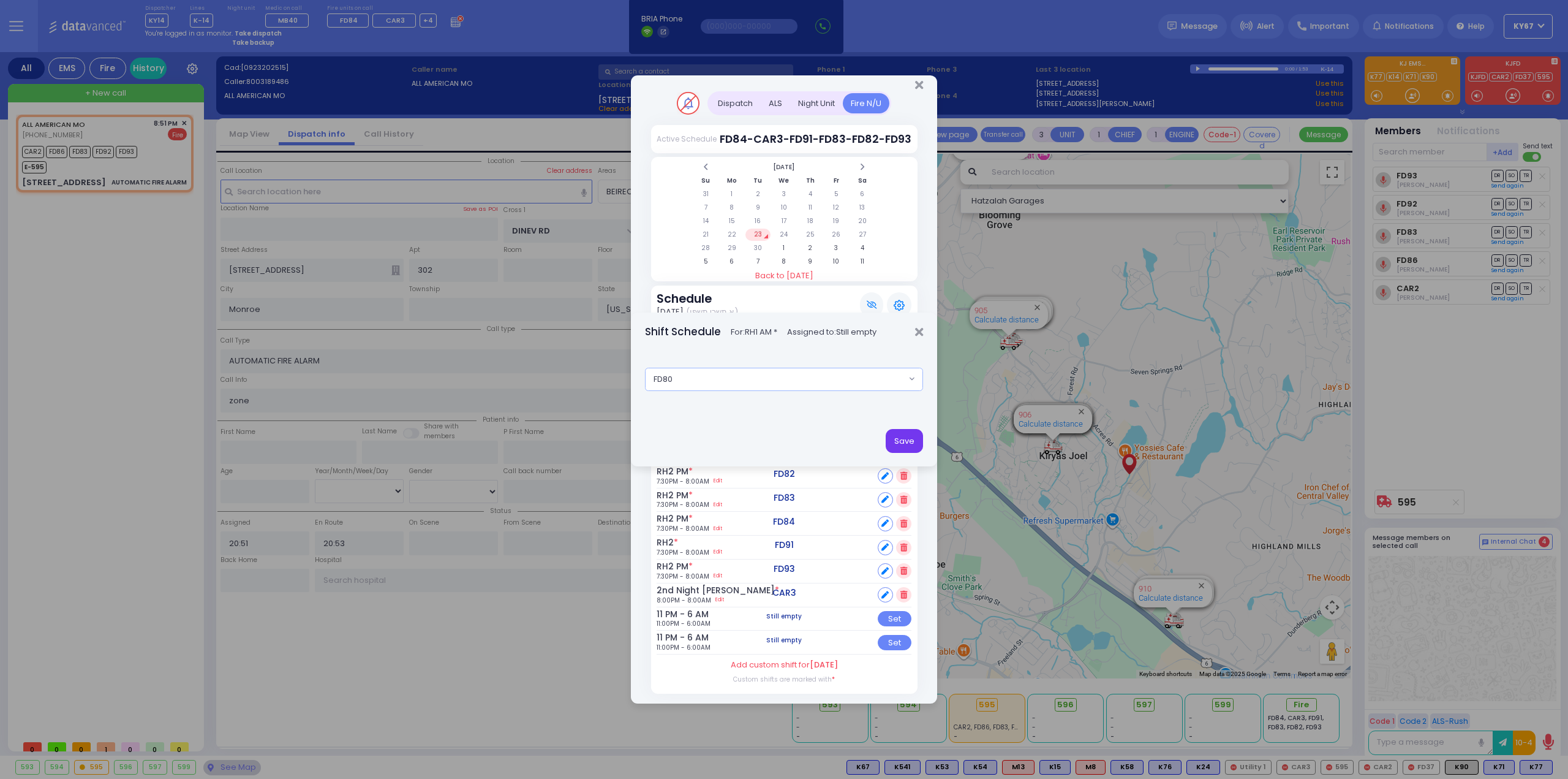
click at [905, 444] on button "Save" at bounding box center [904, 441] width 37 height 23
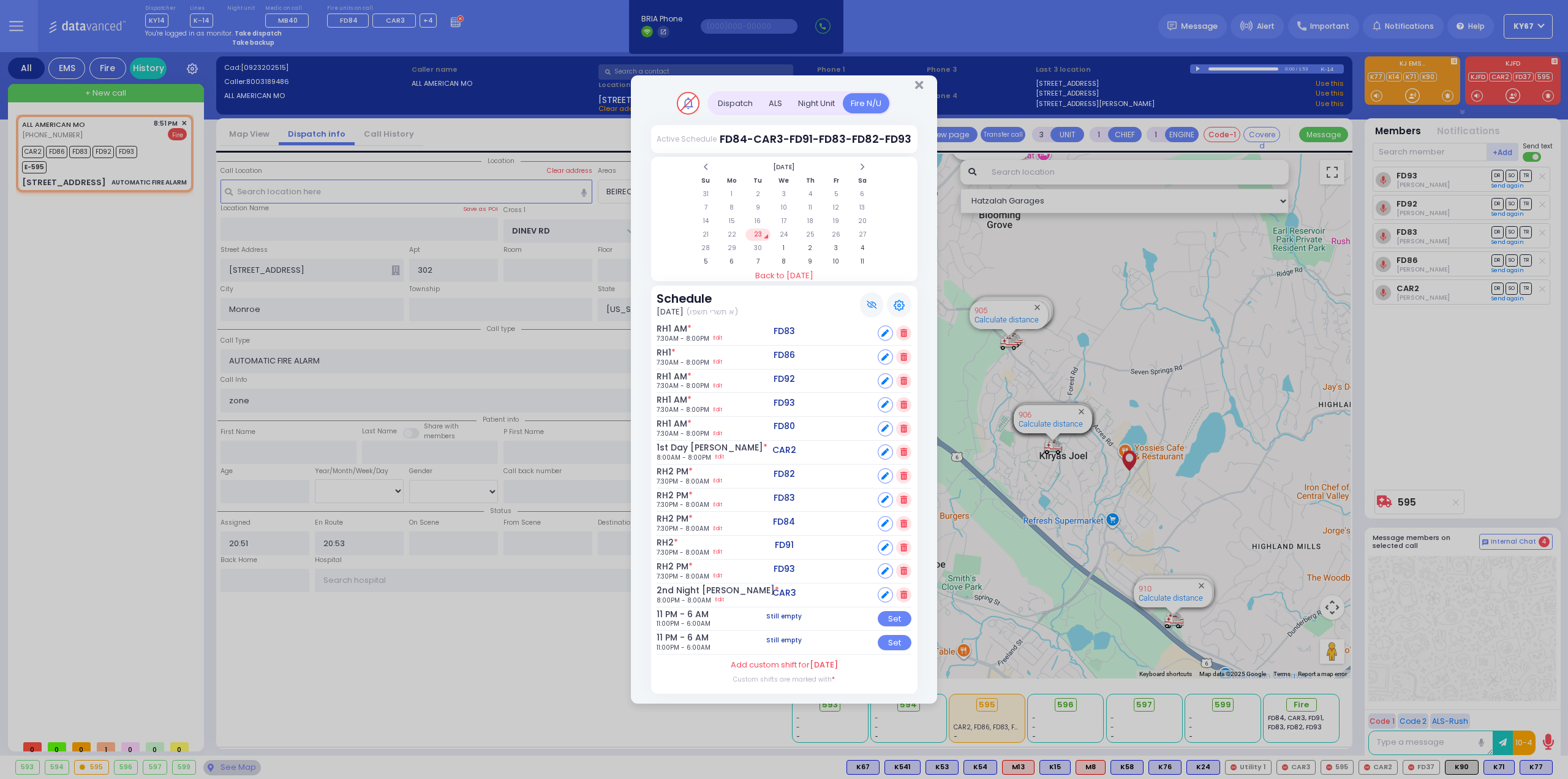
click at [584, 684] on div "Dispatch Active Schedule FD84" at bounding box center [784, 389] width 1568 height 779
click at [916, 79] on icon "Close" at bounding box center [919, 85] width 8 height 12
